Goal: Information Seeking & Learning: Compare options

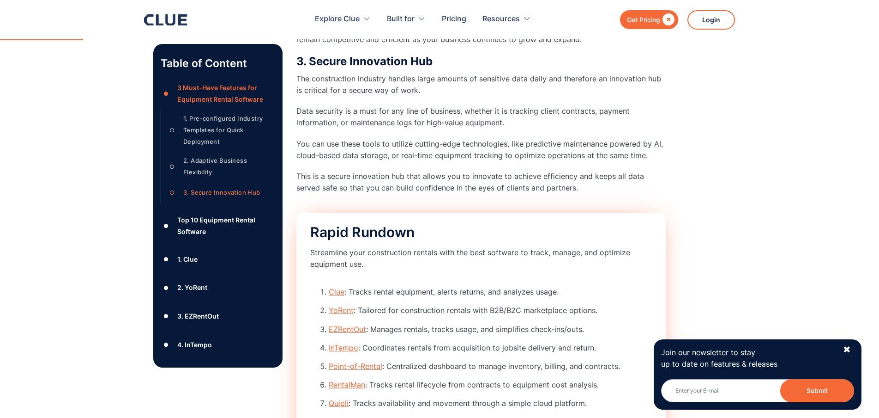
scroll to position [667, 0]
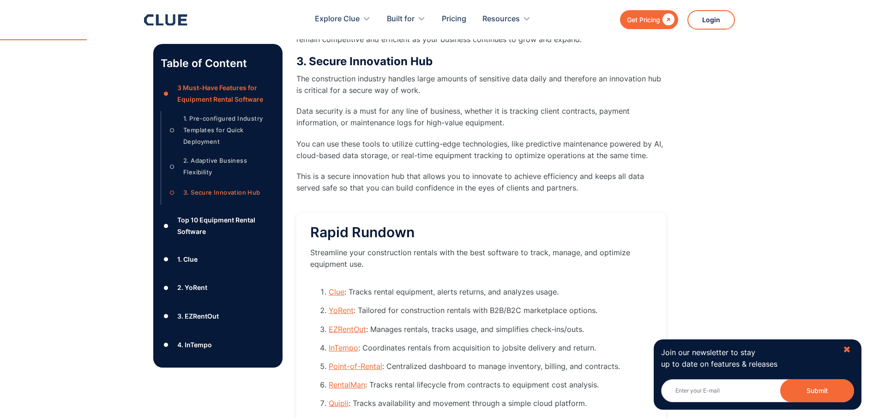
click at [847, 353] on div "✖" at bounding box center [847, 350] width 8 height 12
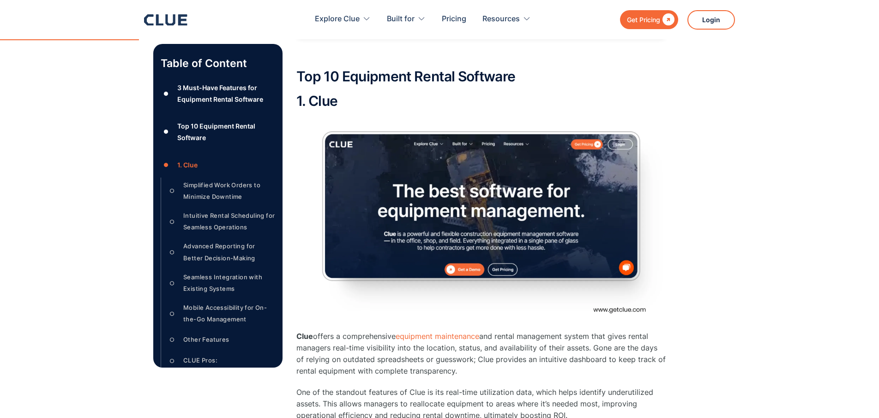
scroll to position [1155, 0]
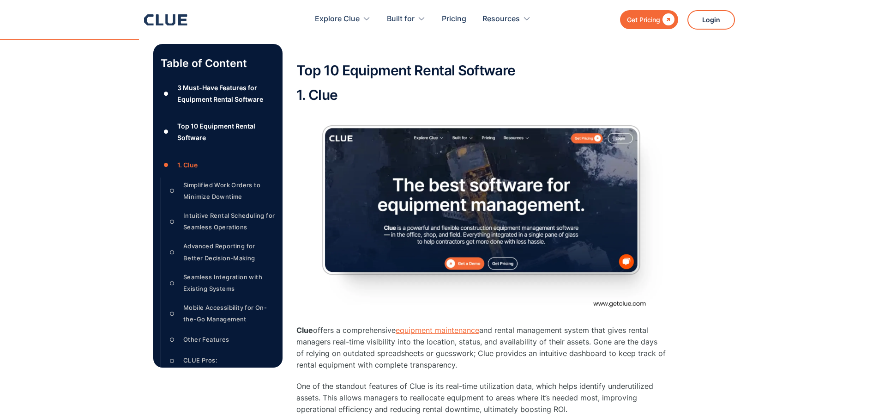
click at [440, 325] on link "equipment maintenance" at bounding box center [438, 329] width 84 height 9
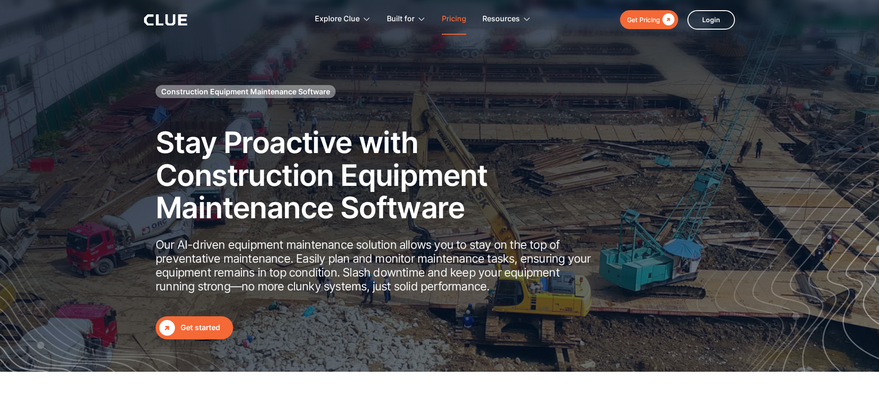
click at [453, 19] on link "Pricing" at bounding box center [454, 19] width 24 height 29
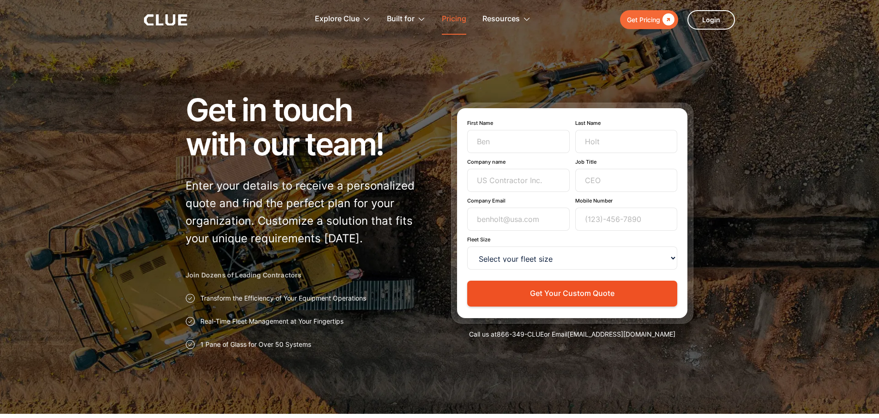
click at [453, 23] on link "Pricing" at bounding box center [454, 19] width 24 height 29
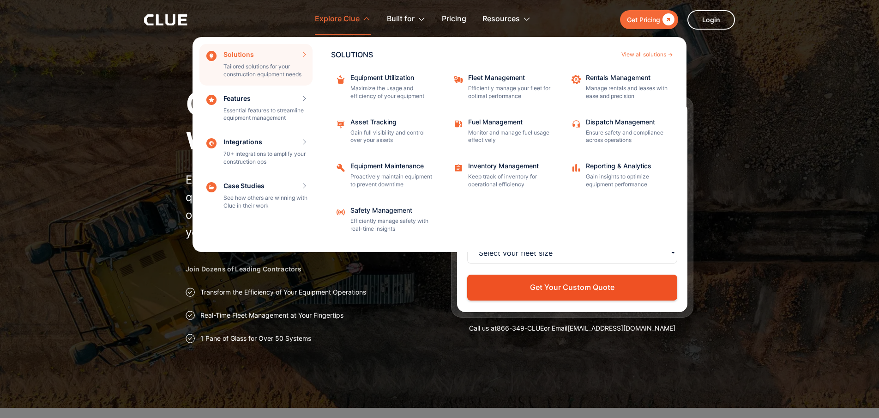
scroll to position [6, 0]
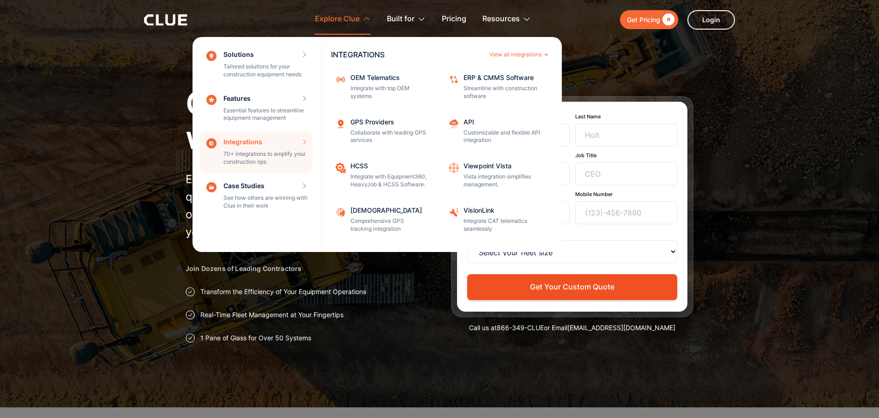
click at [297, 137] on div "Integrations 70+ integrations to amplify your construction ops INTEGRATIONS Vie…" at bounding box center [256, 152] width 113 height 42
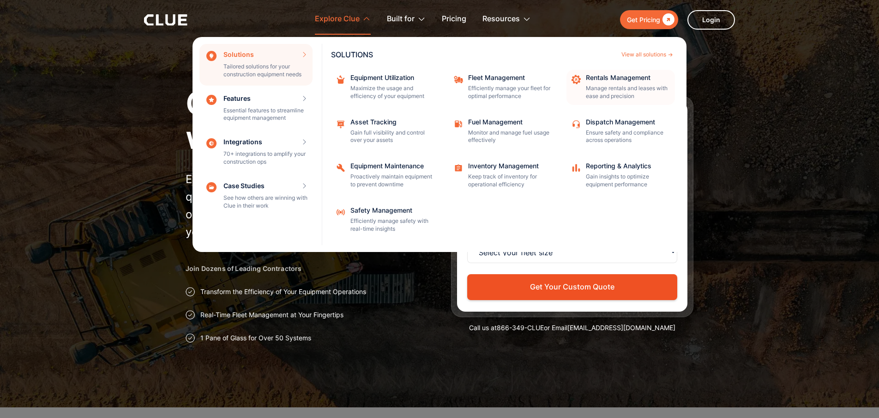
click at [619, 85] on p "Manage rentals and leases with ease and precision" at bounding box center [627, 93] width 83 height 16
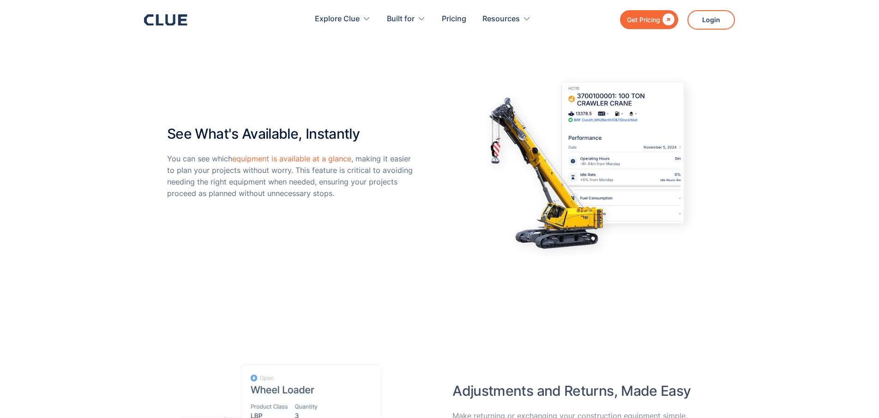
scroll to position [573, 0]
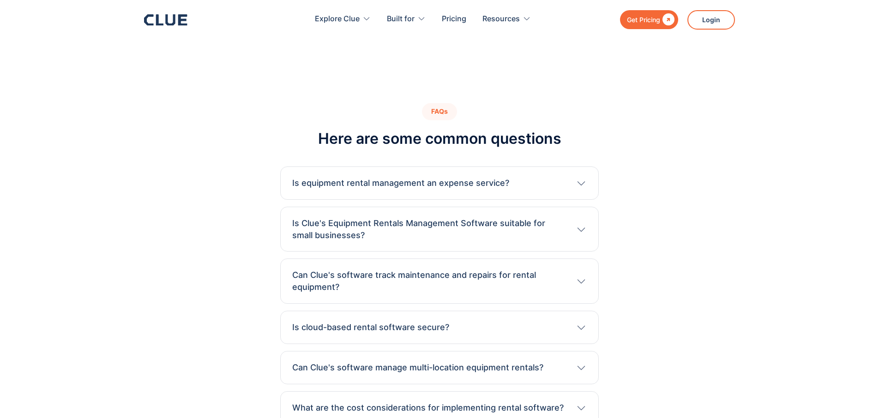
click at [400, 178] on h3 "Is equipment rental management an expense service?" at bounding box center [400, 183] width 217 height 12
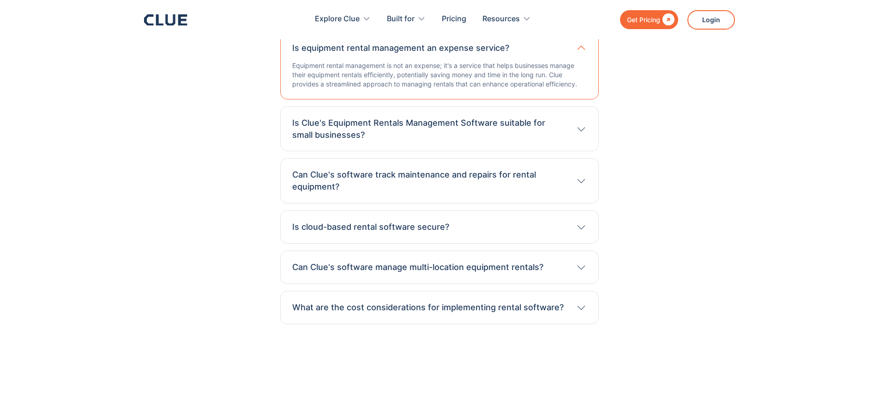
scroll to position [3173, 0]
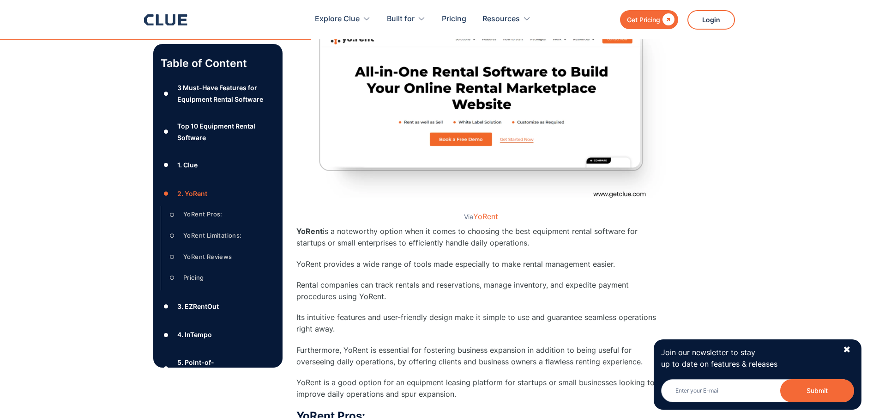
scroll to position [2885, 0]
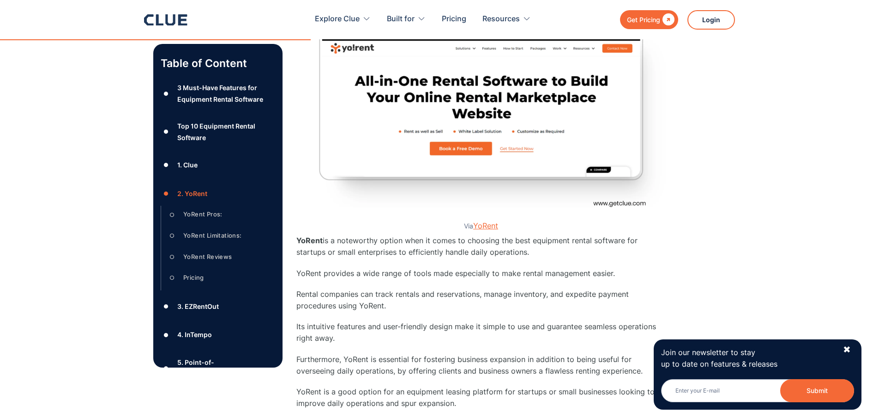
click at [490, 221] on link "YoRent" at bounding box center [485, 225] width 25 height 9
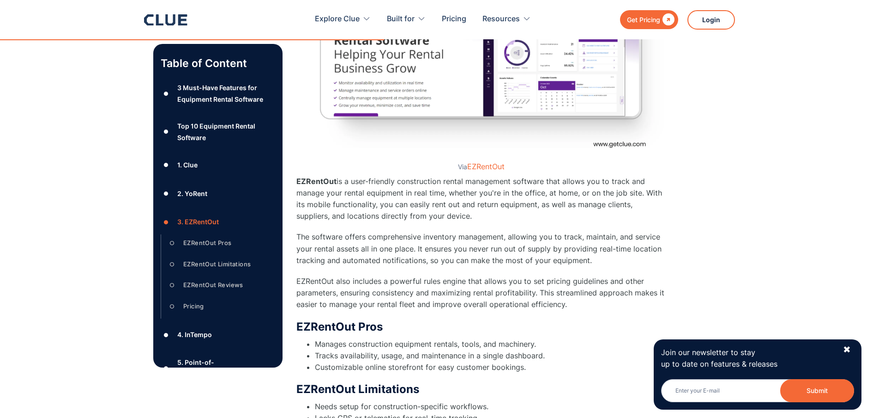
scroll to position [3697, 0]
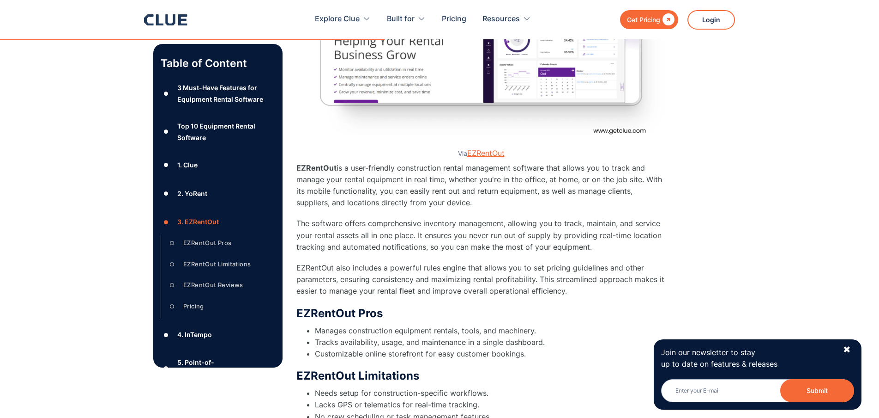
click at [491, 148] on link "EZRentOut" at bounding box center [485, 152] width 37 height 9
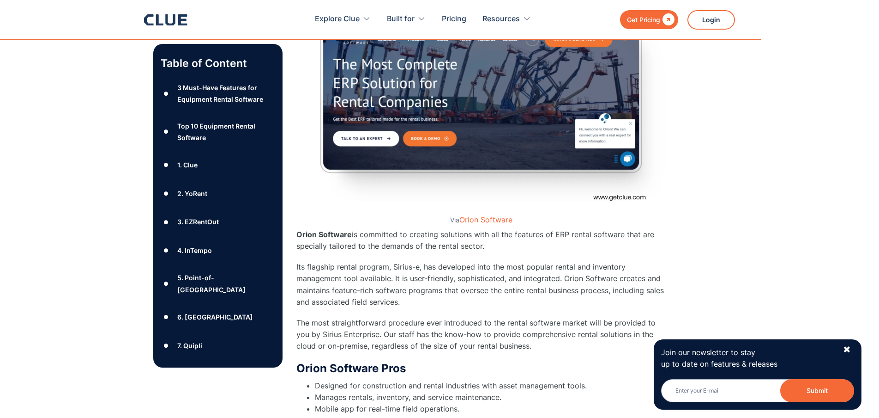
scroll to position [8433, 0]
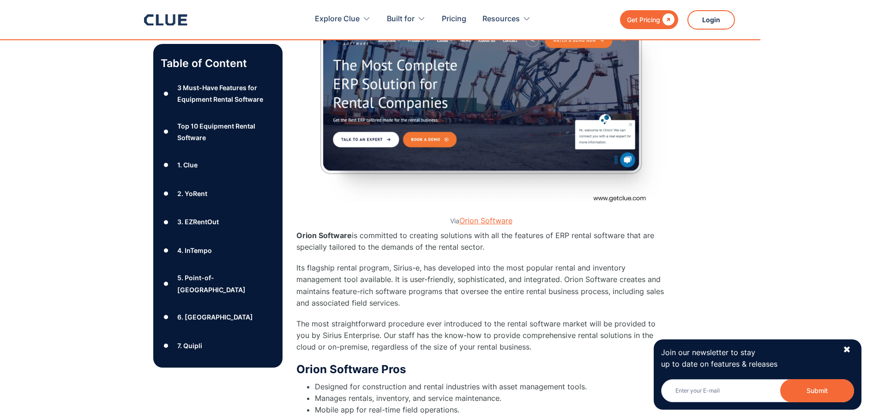
click at [493, 216] on link "Orion Software" at bounding box center [486, 220] width 53 height 9
click at [485, 216] on link "Orion Software" at bounding box center [486, 220] width 53 height 9
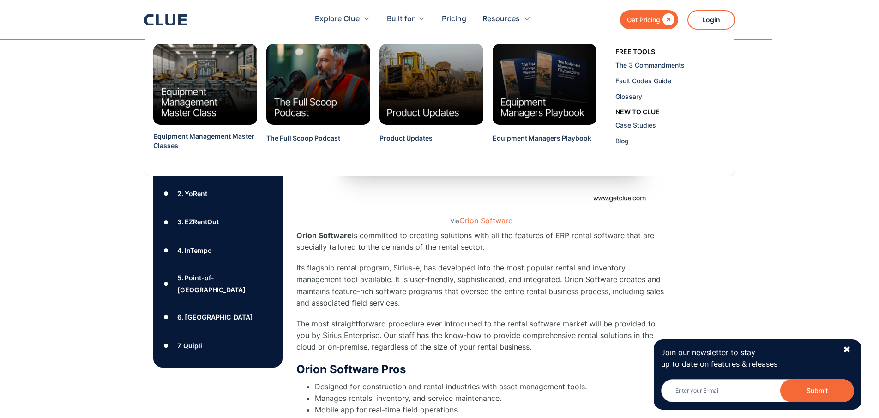
scroll to position [8835, 0]
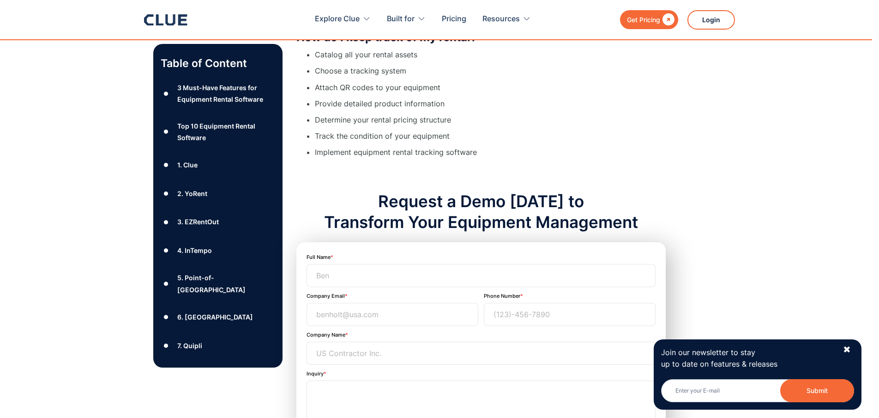
scroll to position [9709, 0]
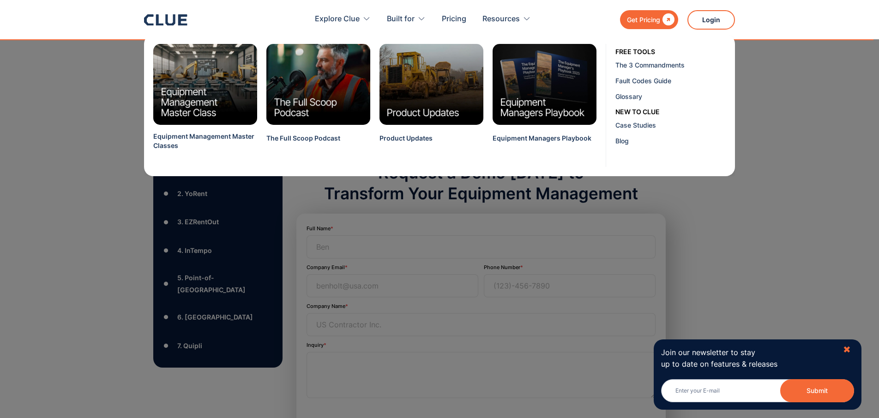
click at [848, 347] on div "✖" at bounding box center [847, 350] width 8 height 12
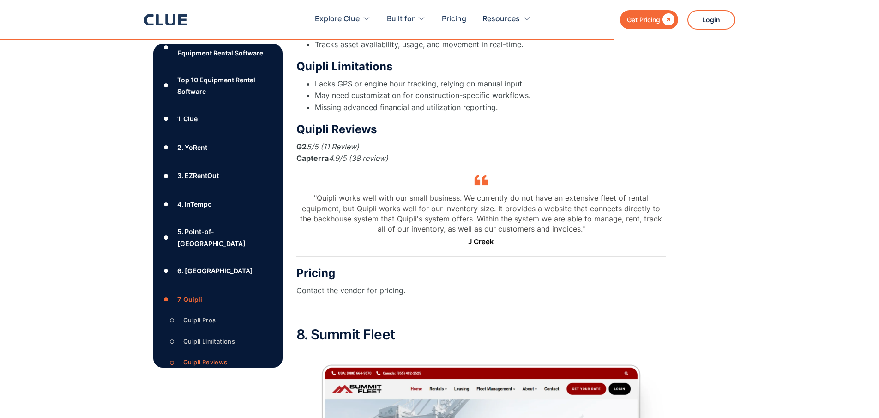
scroll to position [49, 0]
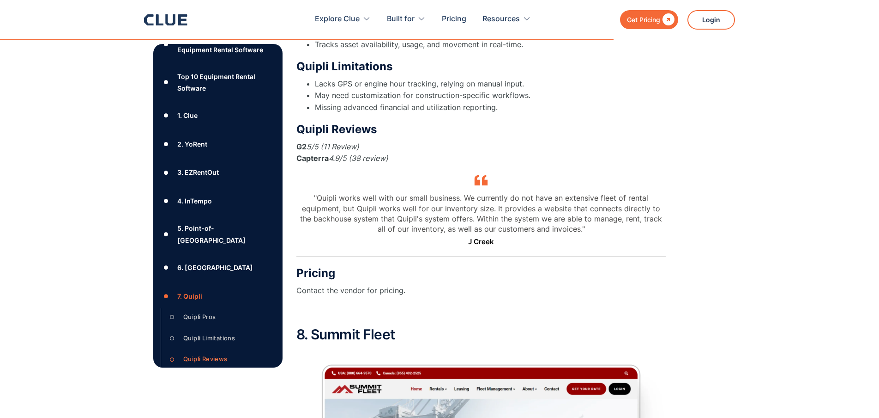
click at [205, 174] on div "3. EZRentOut" at bounding box center [198, 172] width 42 height 12
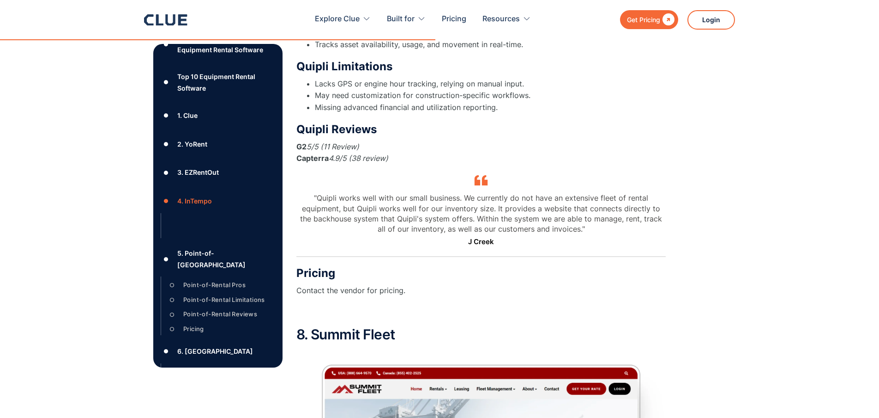
scroll to position [3526, 0]
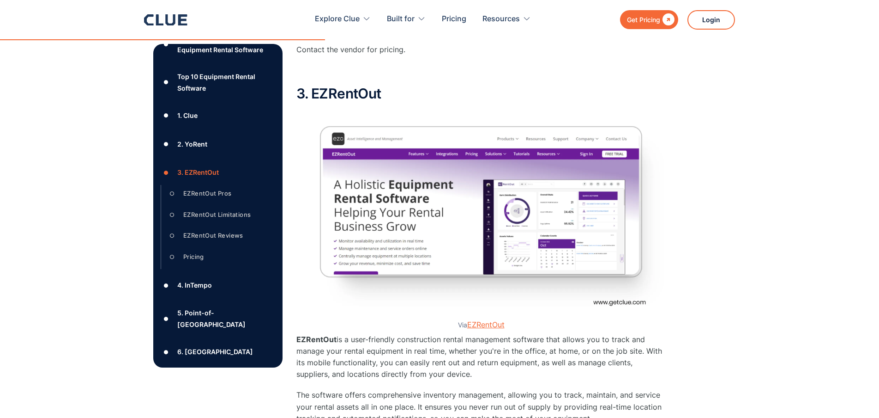
click at [487, 320] on link "EZRentOut" at bounding box center [485, 324] width 37 height 9
